Goal: Transaction & Acquisition: Purchase product/service

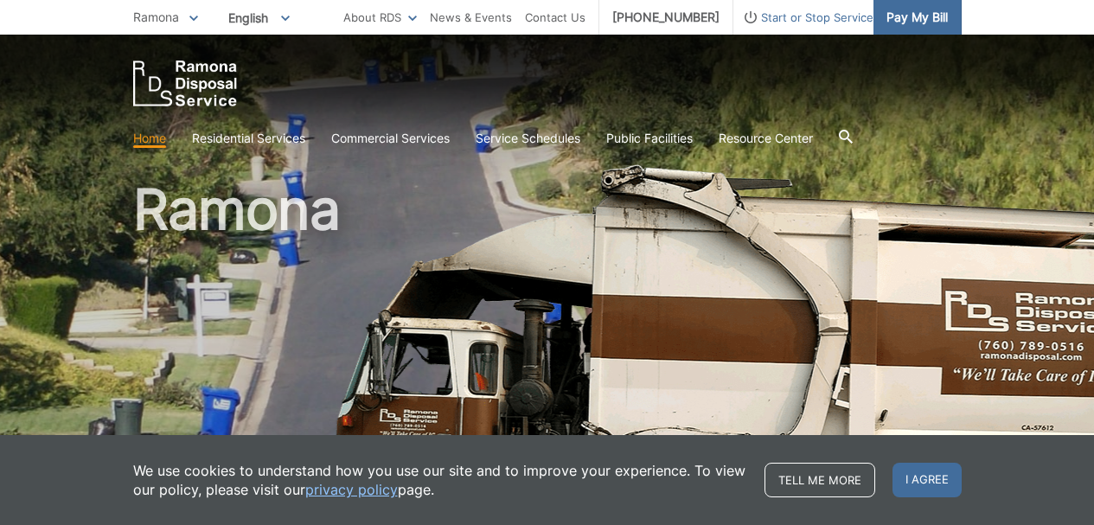
click at [897, 21] on span "Pay My Bill" at bounding box center [916, 17] width 61 height 19
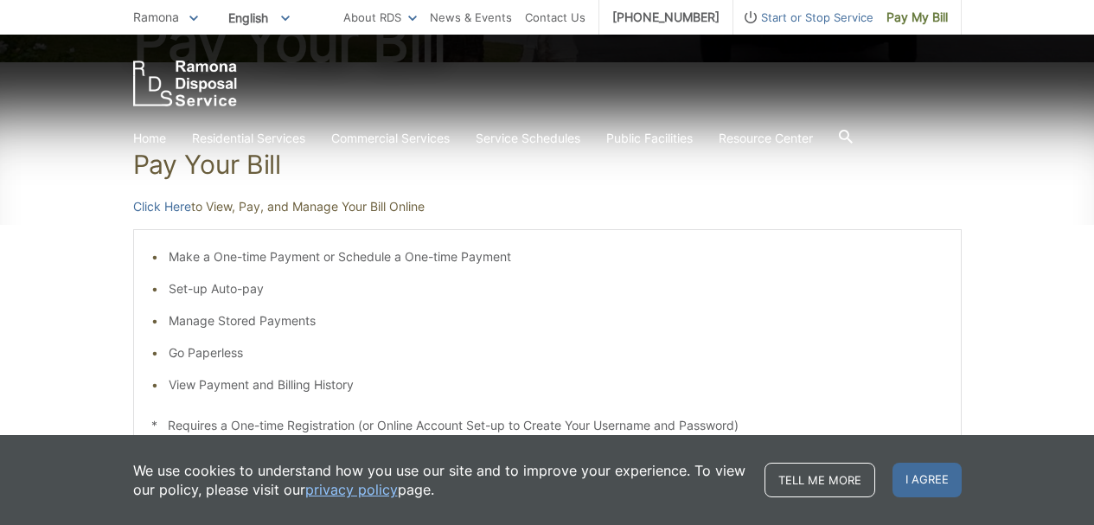
scroll to position [519, 0]
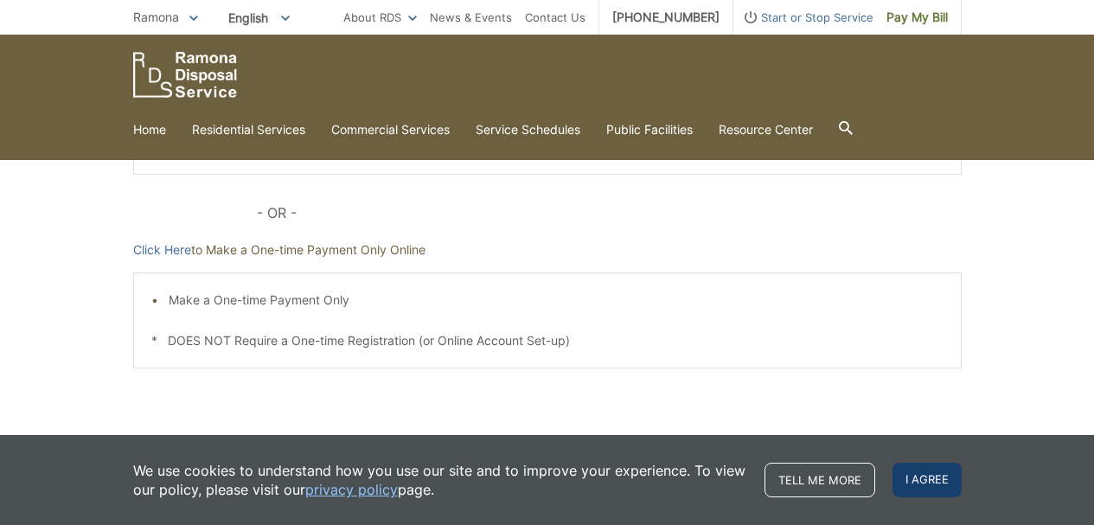
click at [891, 481] on div "Tell me more I agree" at bounding box center [862, 480] width 197 height 35
click at [918, 466] on span "I agree" at bounding box center [926, 480] width 69 height 35
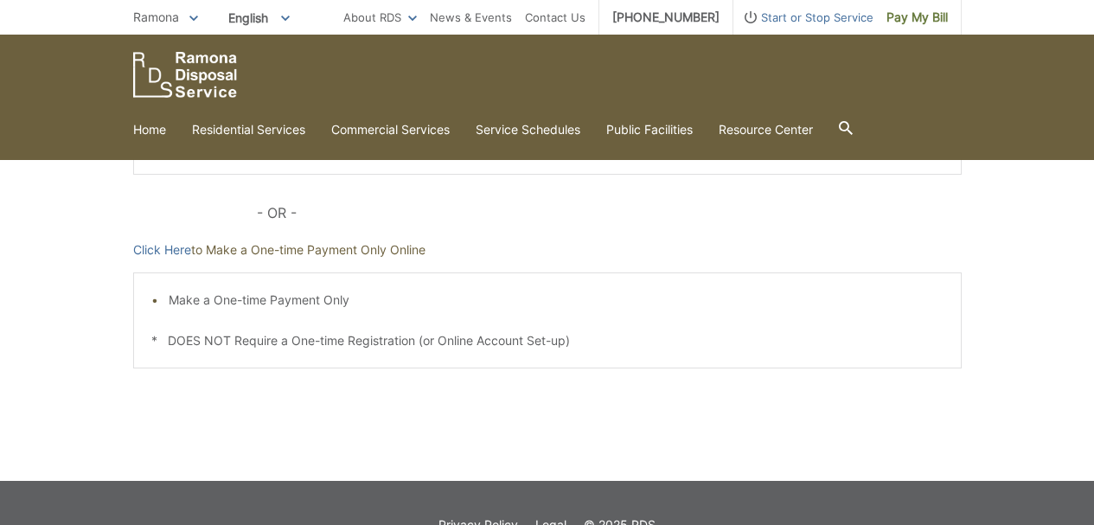
scroll to position [432, 0]
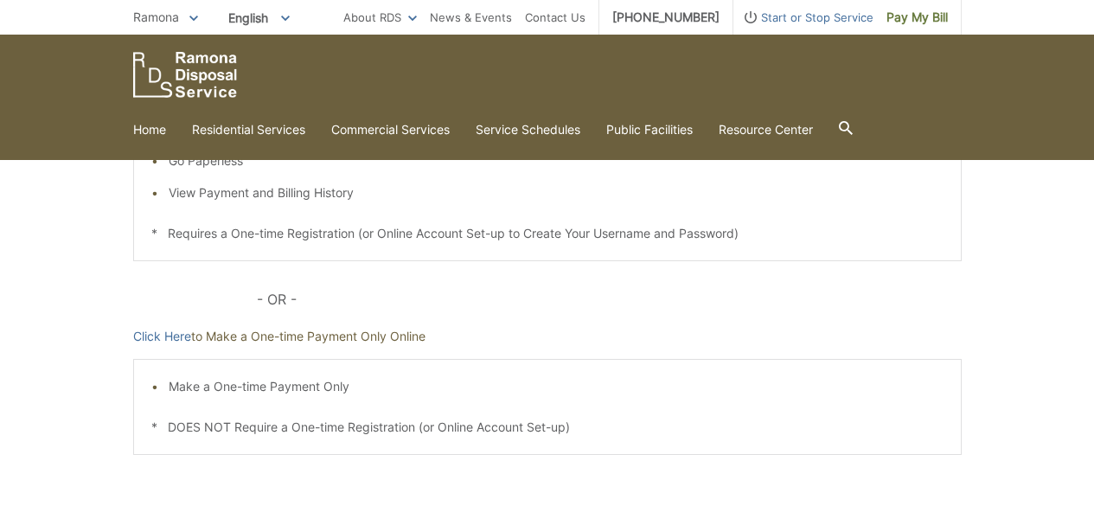
click at [161, 325] on div "Pay Your Bill Click Here to View, Pay, and Manage Your Bill Online Make a One-t…" at bounding box center [547, 218] width 828 height 697
click at [159, 329] on link "Click Here" at bounding box center [162, 336] width 58 height 19
